Goal: Download file/media

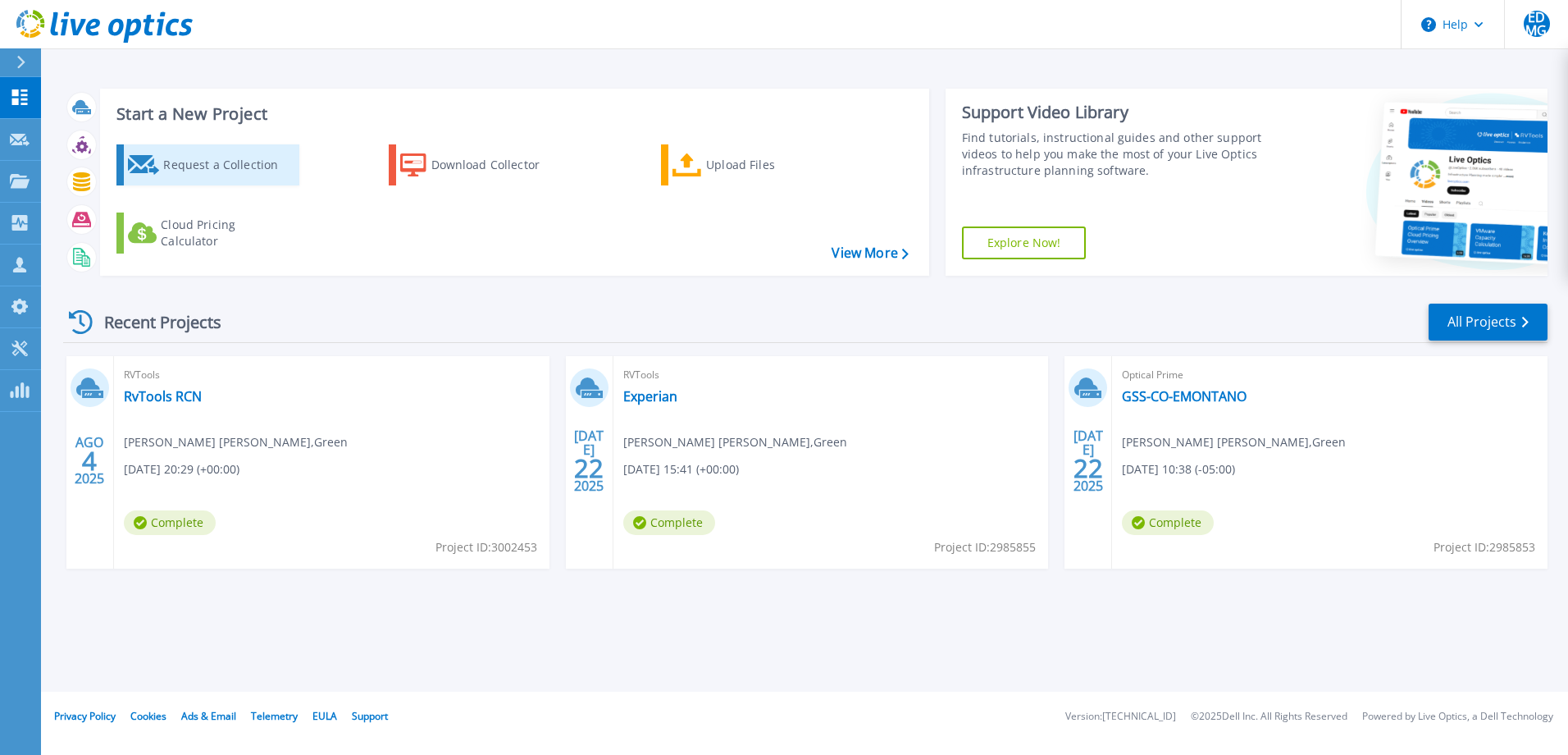
click at [237, 165] on div "Request a Collection" at bounding box center [229, 164] width 132 height 32
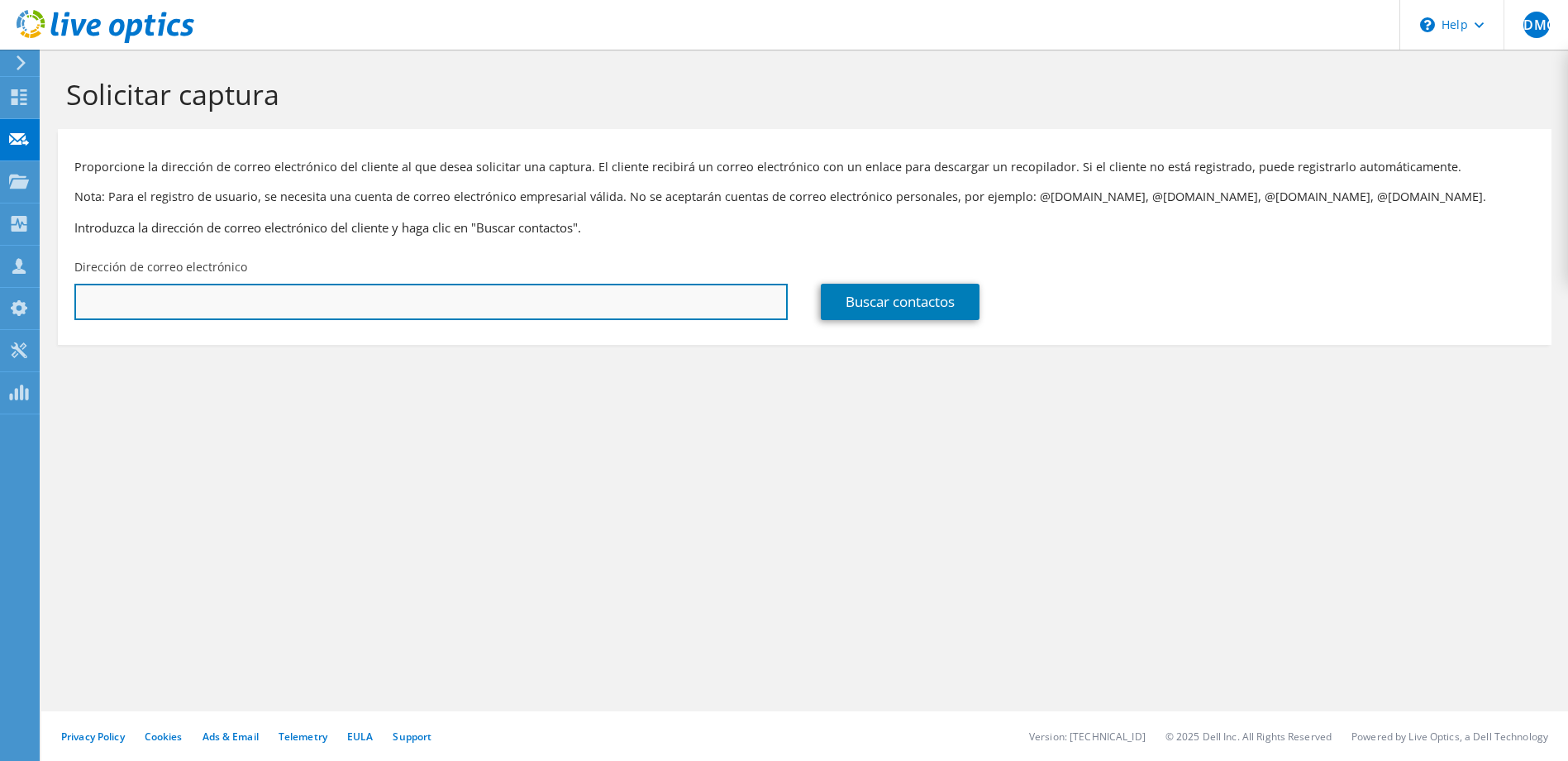
click at [645, 290] on input "text" at bounding box center [430, 302] width 713 height 37
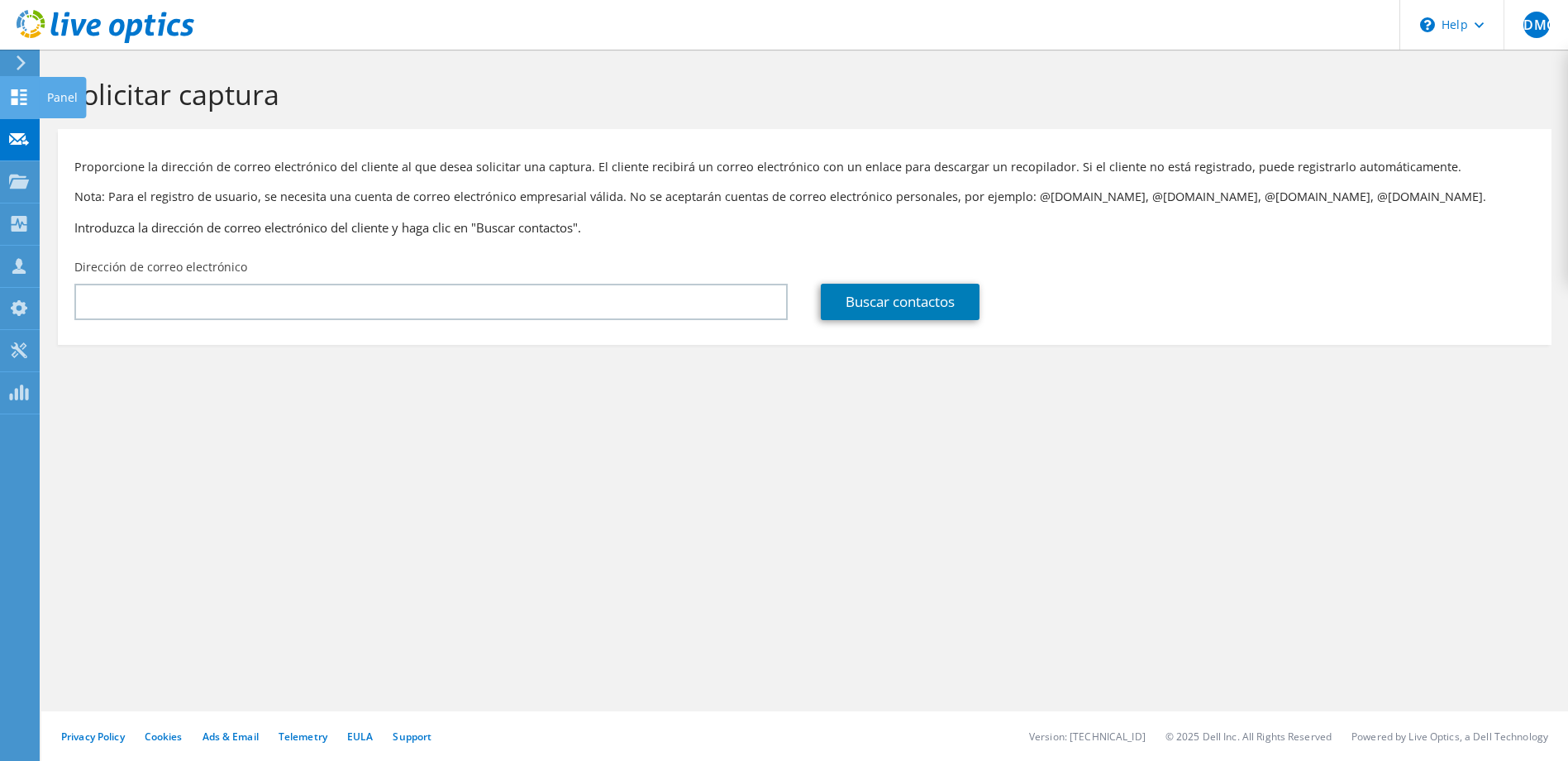
click at [21, 103] on use at bounding box center [20, 97] width 16 height 16
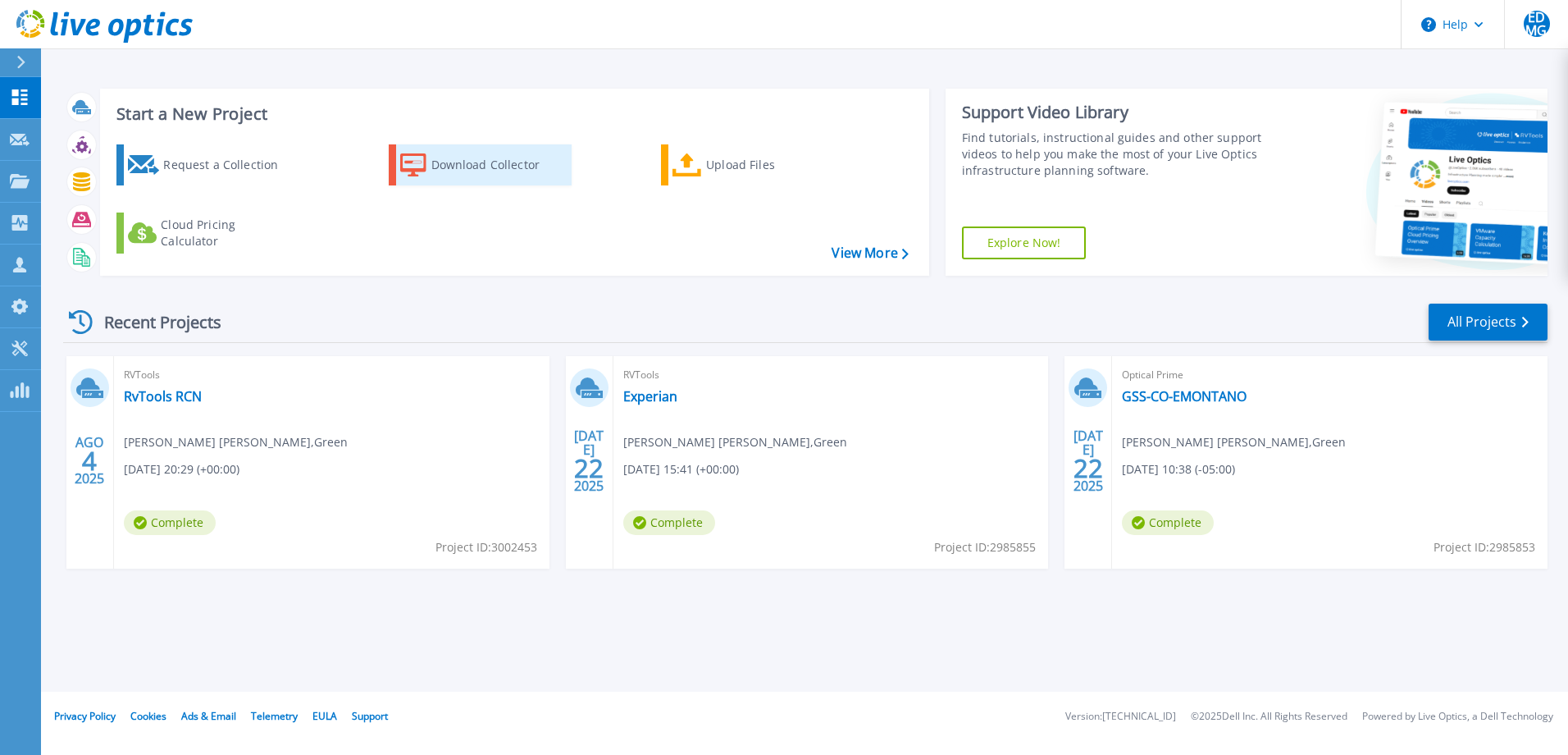
click at [510, 166] on div "Download Collector" at bounding box center [497, 164] width 132 height 32
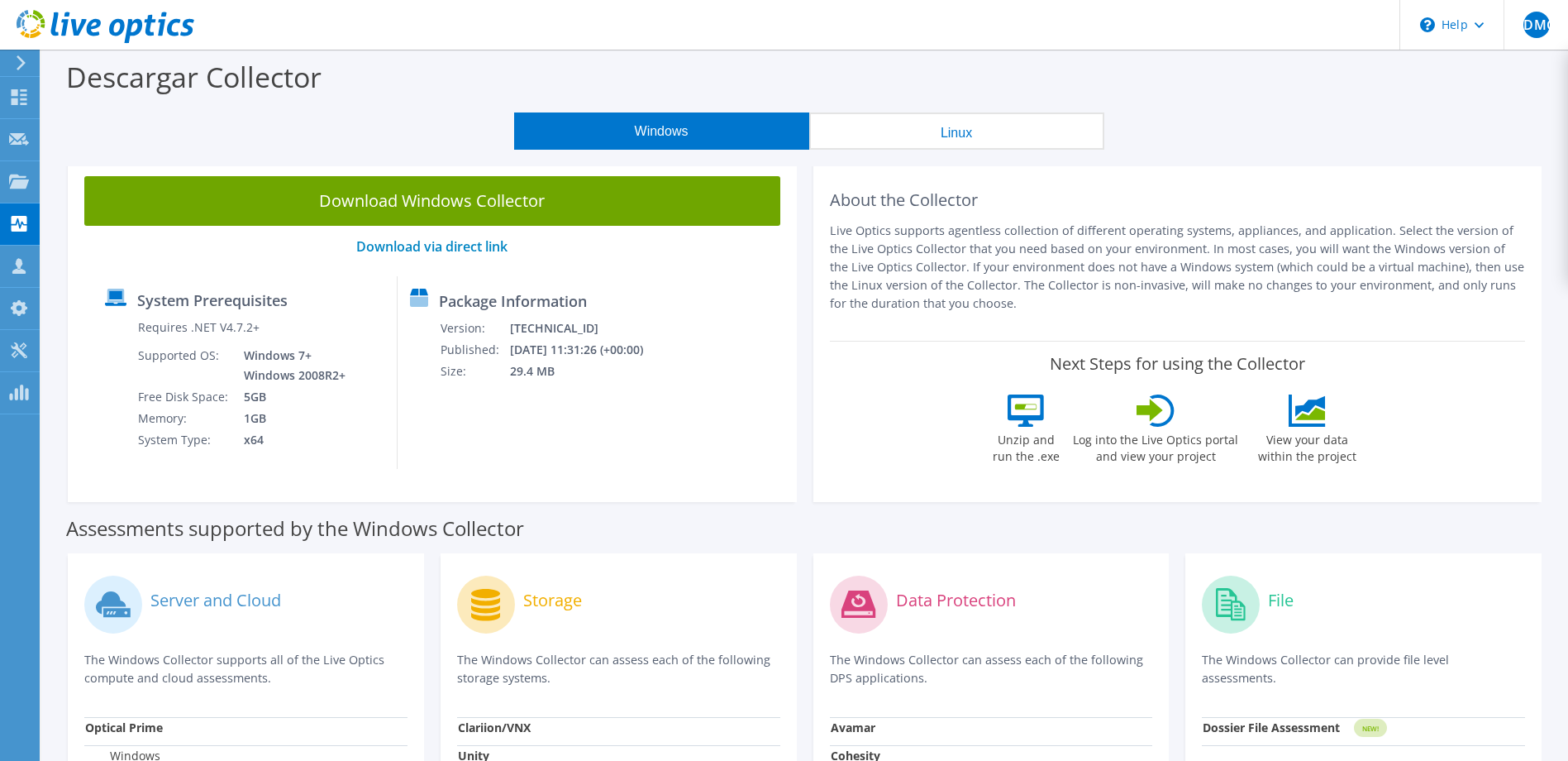
click at [437, 197] on link "Download Windows Collector" at bounding box center [431, 201] width 695 height 49
